Goal: Information Seeking & Learning: Learn about a topic

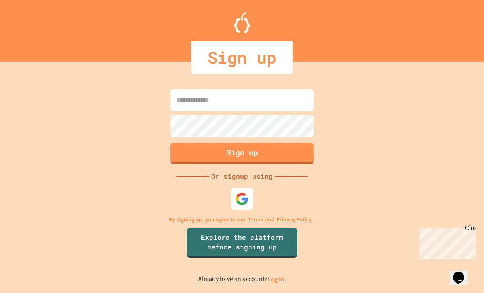
click at [241, 205] on img at bounding box center [243, 199] width 14 height 14
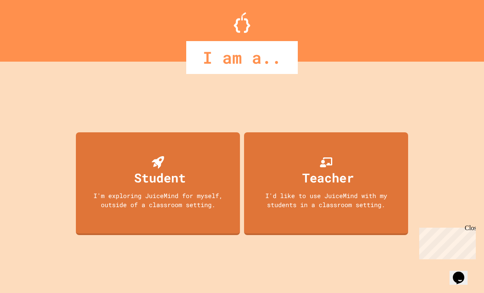
click at [116, 175] on div "Student I'm exploring JuiceMind for myself, outside of a classroom setting." at bounding box center [158, 183] width 164 height 103
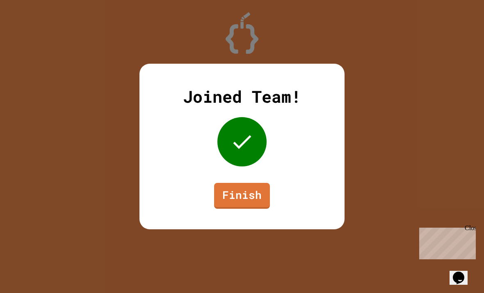
click at [241, 176] on div "Joined Team! Finish" at bounding box center [242, 146] width 205 height 165
click at [261, 197] on link "Finish" at bounding box center [242, 196] width 56 height 26
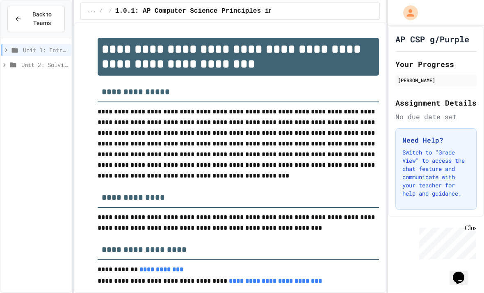
click at [24, 46] on span "Unit 1: Intro to Computer Science" at bounding box center [45, 50] width 45 height 9
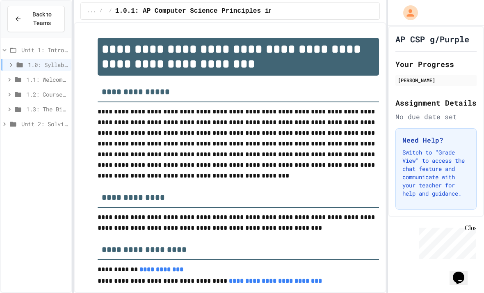
click at [19, 44] on div "Unit 1: Intro to Computer Science" at bounding box center [36, 50] width 71 height 12
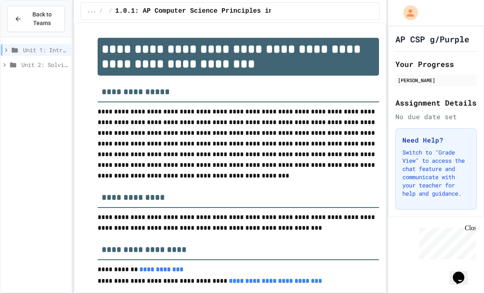
click at [26, 59] on div "Unit 2: Solving Problems in Computer Science" at bounding box center [36, 65] width 71 height 12
click at [28, 60] on span "Unit 2: Solving Problems in Computer Science" at bounding box center [44, 64] width 47 height 9
click at [27, 46] on span "Unit 1: Intro to Computer Science" at bounding box center [45, 50] width 45 height 9
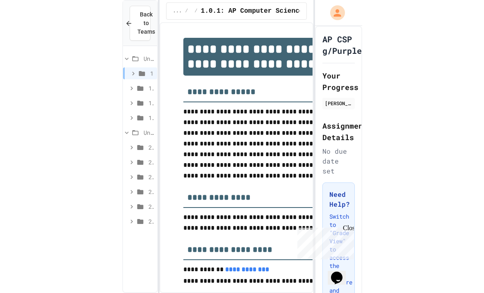
scroll to position [26, 0]
